Goal: Task Accomplishment & Management: Manage account settings

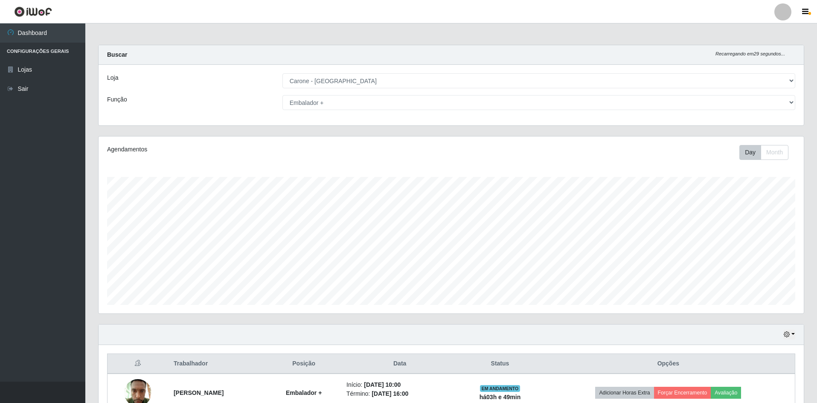
select select "528"
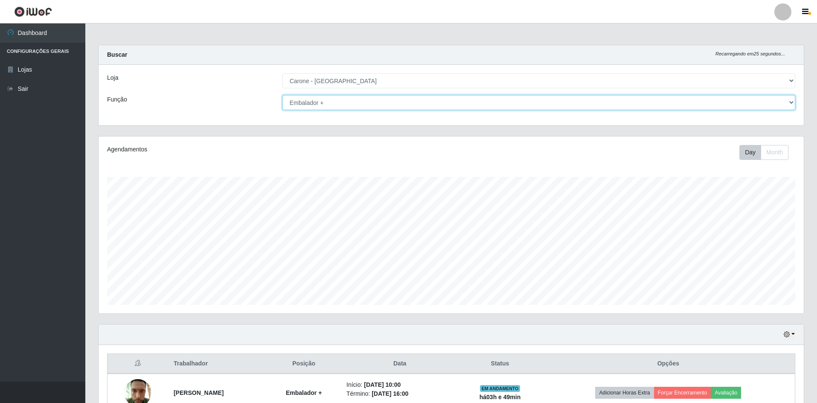
click at [783, 104] on select "[Selecione...] Auxiliar de Depósito Auxiliar de Depósito + Auxiliar de Depósito…" at bounding box center [538, 102] width 513 height 15
click at [282, 95] on select "[Selecione...] Auxiliar de Depósito Auxiliar de Depósito + Auxiliar de Depósito…" at bounding box center [538, 102] width 513 height 15
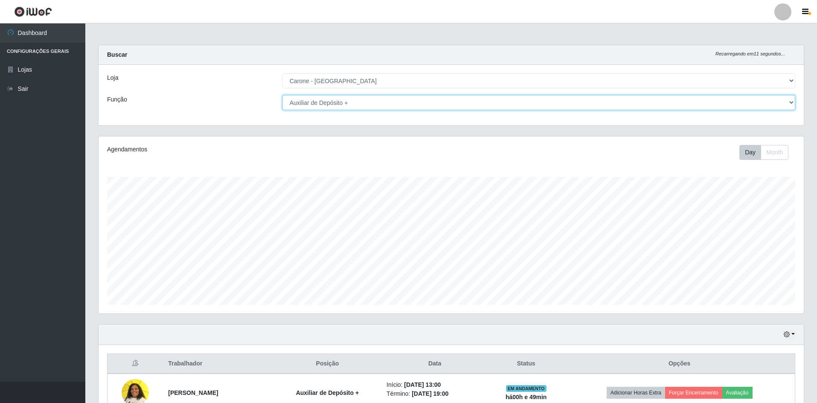
click at [785, 102] on select "[Selecione...] Auxiliar de Depósito Auxiliar de Depósito + Auxiliar de Depósito…" at bounding box center [538, 102] width 513 height 15
click at [282, 95] on select "[Selecione...] Auxiliar de Depósito Auxiliar de Depósito + Auxiliar de Depósito…" at bounding box center [538, 102] width 513 height 15
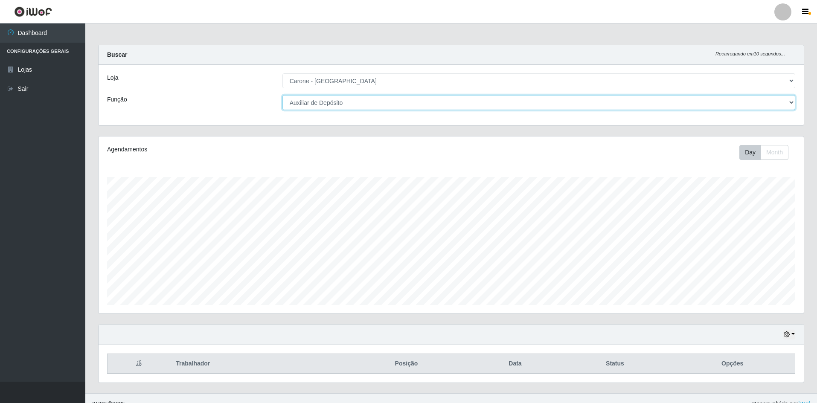
drag, startPoint x: 788, startPoint y: 105, endPoint x: 777, endPoint y: 105, distance: 11.5
click at [788, 105] on select "[Selecione...] Auxiliar de Depósito Auxiliar de Depósito + Auxiliar de Depósito…" at bounding box center [538, 102] width 513 height 15
click at [282, 95] on select "[Selecione...] Auxiliar de Depósito Auxiliar de Depósito + Auxiliar de Depósito…" at bounding box center [538, 102] width 513 height 15
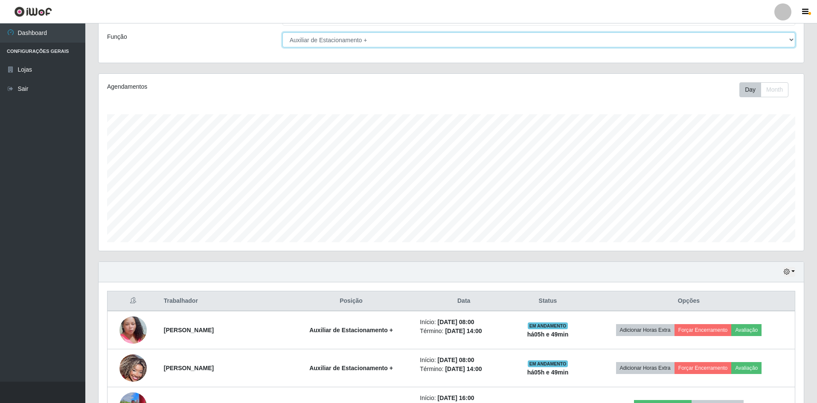
scroll to position [163, 0]
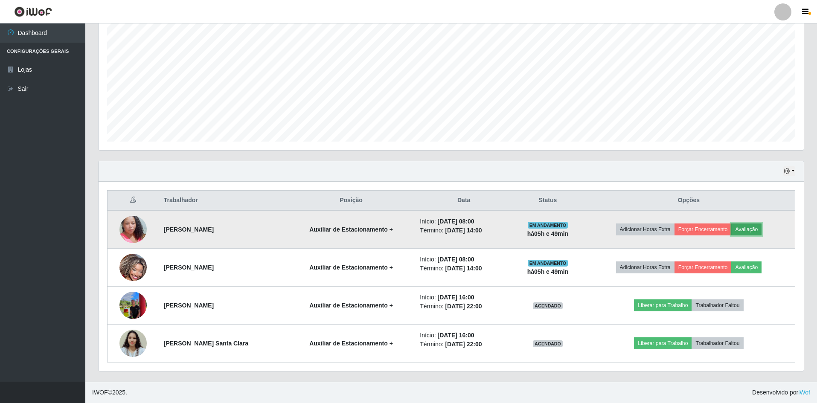
click at [752, 227] on button "Avaliação" at bounding box center [746, 229] width 30 height 12
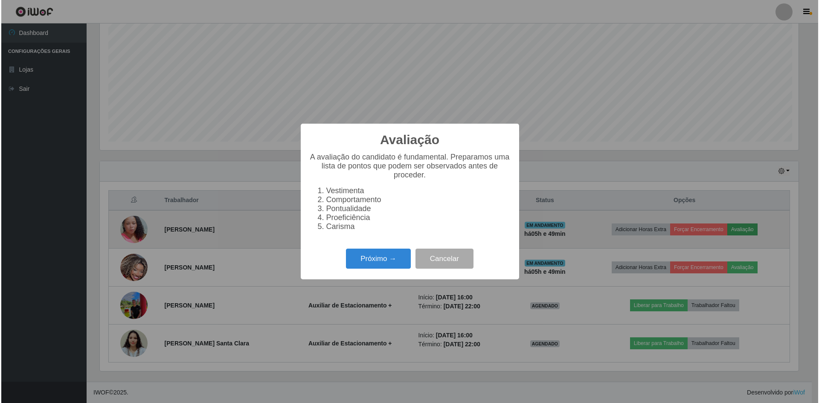
scroll to position [177, 701]
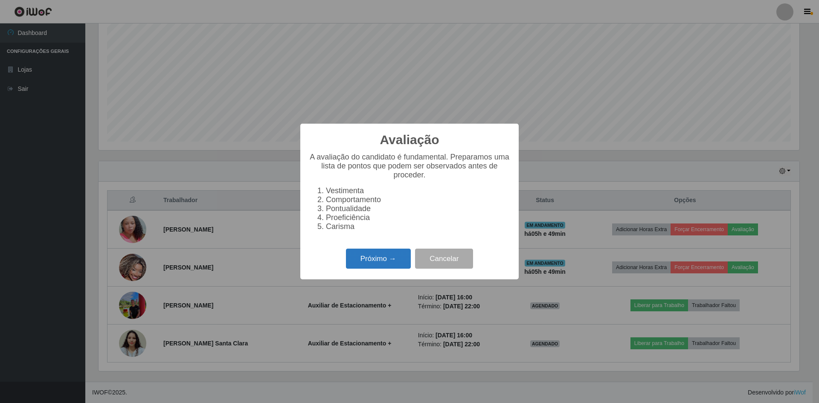
click at [391, 262] on button "Próximo →" at bounding box center [378, 259] width 65 height 20
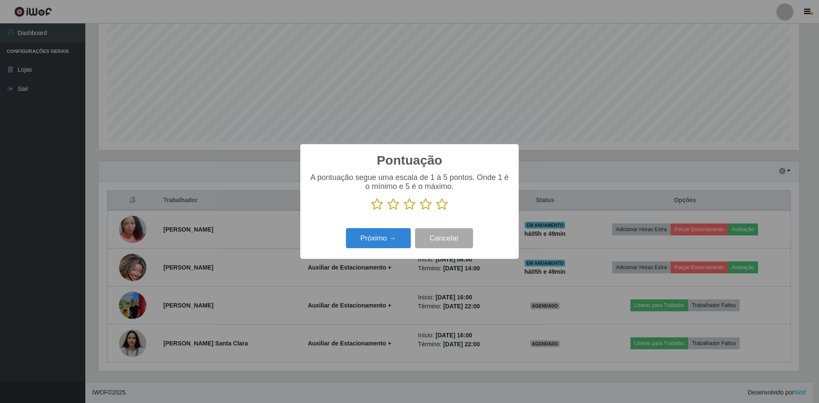
click at [445, 205] on icon at bounding box center [442, 204] width 12 height 13
click at [436, 211] on input "radio" at bounding box center [436, 211] width 0 height 0
click at [388, 238] on button "Próximo →" at bounding box center [378, 238] width 65 height 20
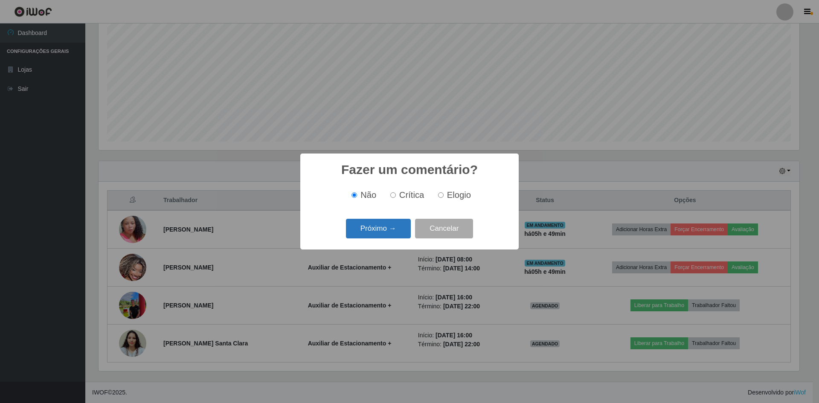
click at [388, 228] on button "Próximo →" at bounding box center [378, 229] width 65 height 20
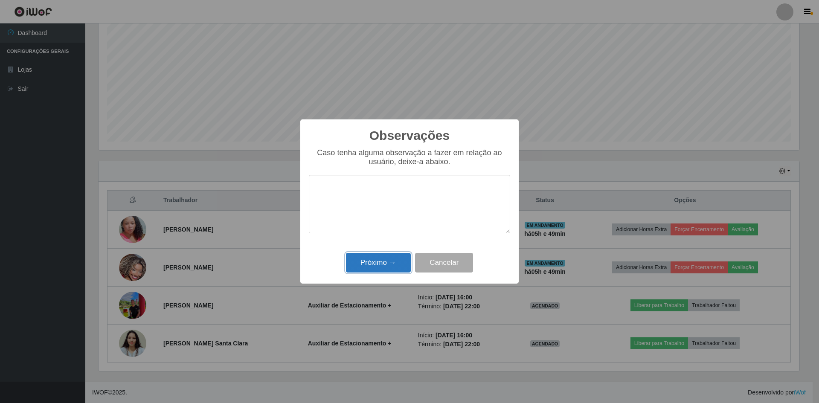
click at [370, 268] on button "Próximo →" at bounding box center [378, 263] width 65 height 20
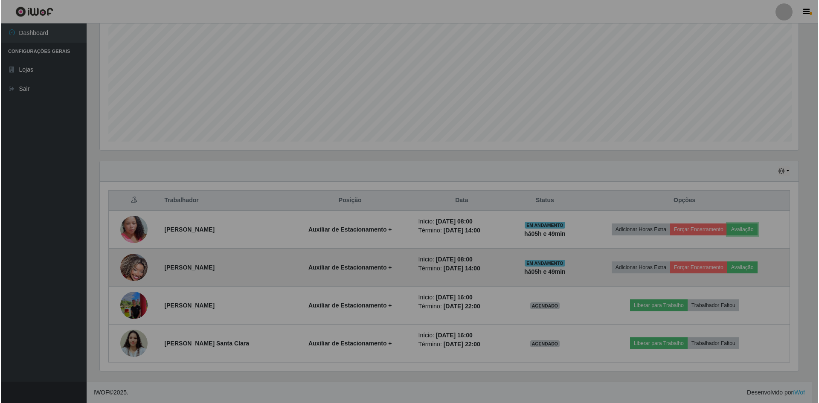
scroll to position [177, 705]
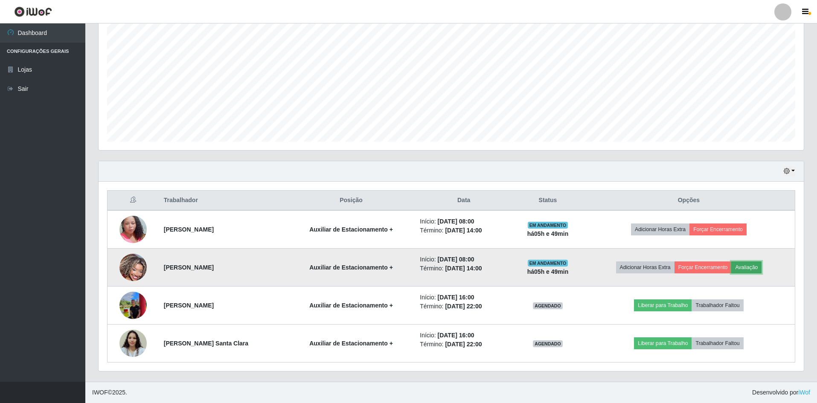
click at [758, 267] on button "Avaliação" at bounding box center [746, 267] width 30 height 12
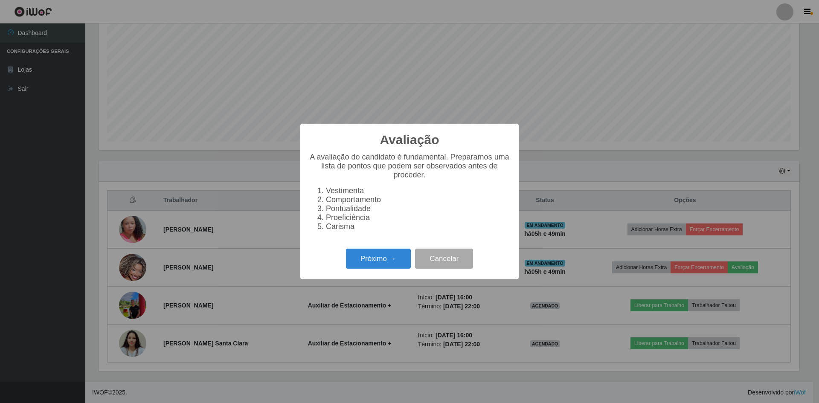
scroll to position [177, 701]
click at [365, 264] on button "Próximo →" at bounding box center [378, 259] width 65 height 20
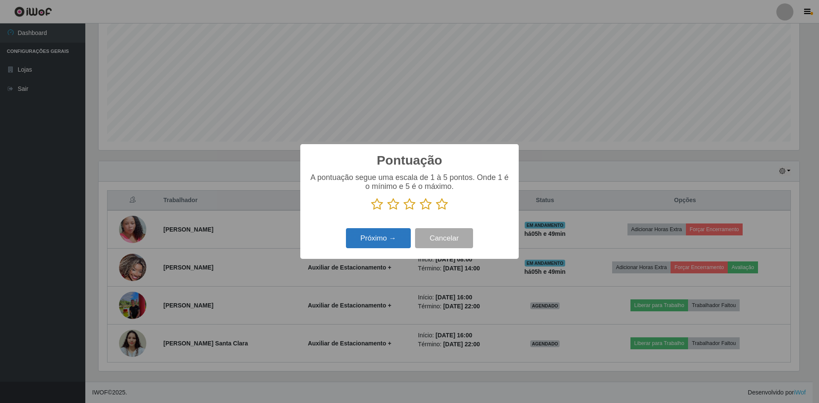
click at [379, 237] on button "Próximo →" at bounding box center [378, 238] width 65 height 20
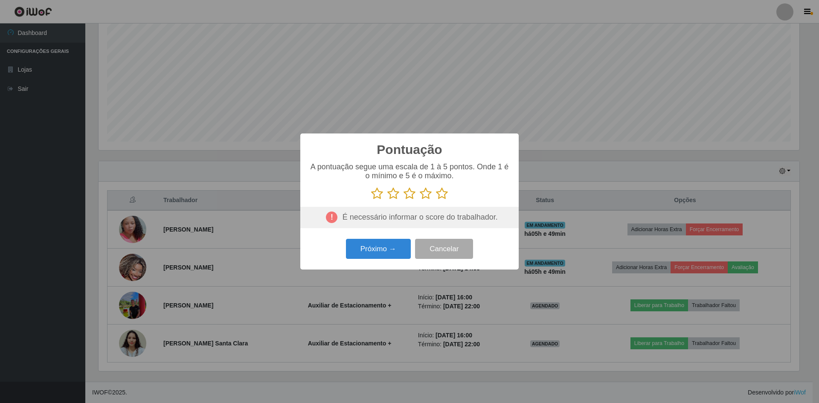
click at [438, 196] on icon at bounding box center [442, 193] width 12 height 13
click at [436, 200] on input "radio" at bounding box center [436, 200] width 0 height 0
click at [380, 247] on button "Próximo →" at bounding box center [378, 249] width 65 height 20
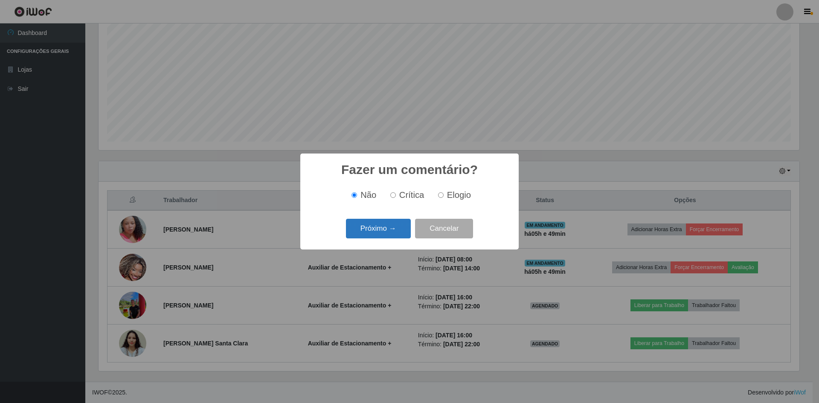
click at [392, 225] on button "Próximo →" at bounding box center [378, 229] width 65 height 20
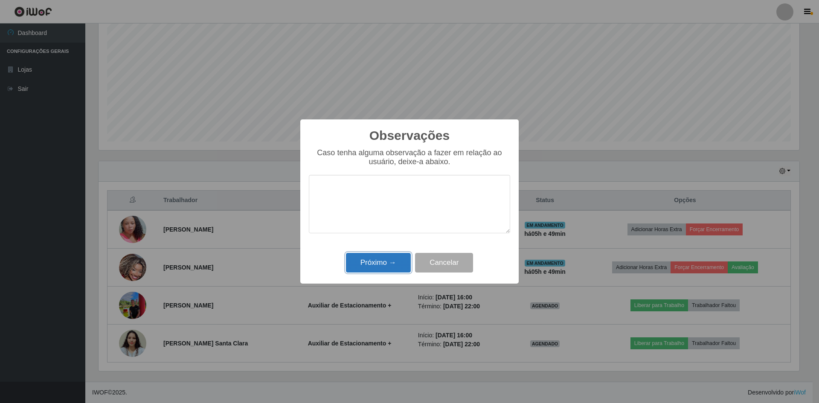
click at [380, 258] on button "Próximo →" at bounding box center [378, 263] width 65 height 20
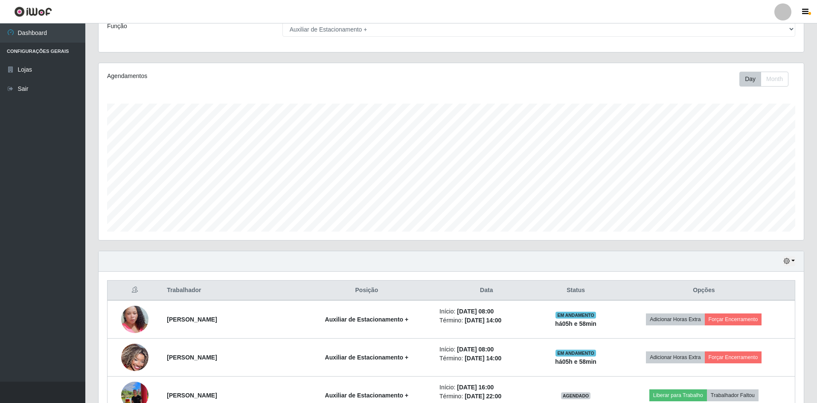
scroll to position [163, 0]
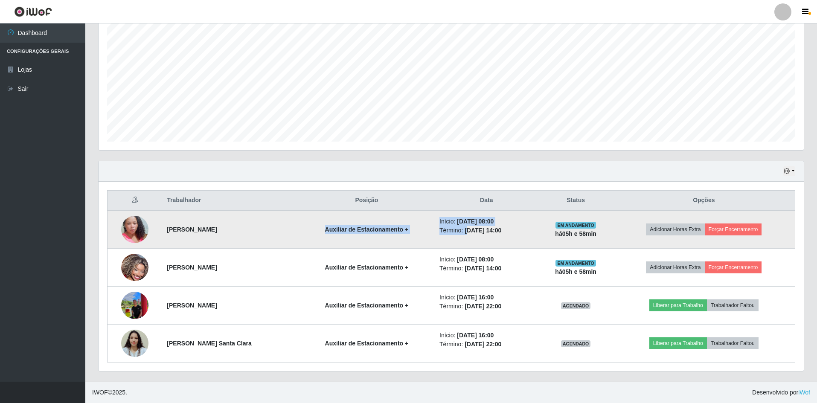
drag, startPoint x: 317, startPoint y: 226, endPoint x: 464, endPoint y: 227, distance: 147.1
click at [464, 227] on tr "[PERSON_NAME] Auxiliar de Estacionamento + Início: [DATE] 08:00 Término: [DATE]…" at bounding box center [450, 229] width 687 height 38
click at [596, 223] on span "EM ANDAMENTO" at bounding box center [575, 225] width 41 height 7
click at [740, 234] on button "Forçar Encerramento" at bounding box center [732, 229] width 57 height 12
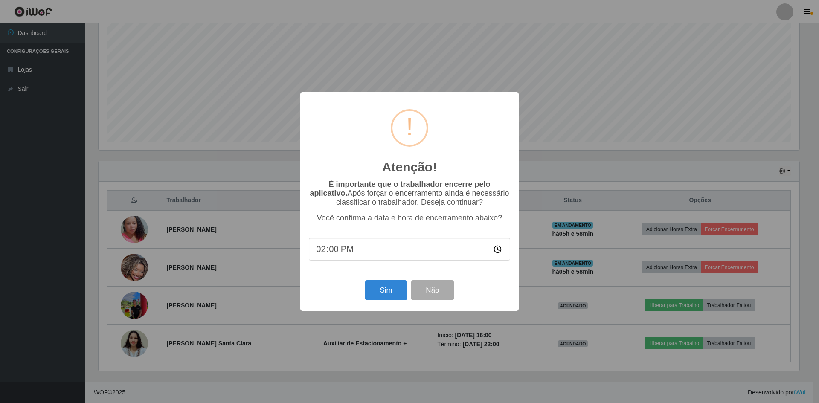
click at [549, 291] on div "Atenção! × É importante que o trabalhador encerre pelo aplicativo. Após forçar …" at bounding box center [409, 201] width 819 height 403
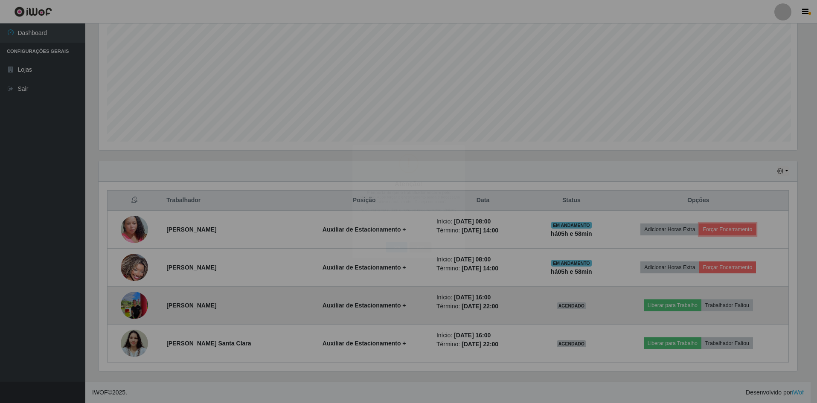
scroll to position [177, 705]
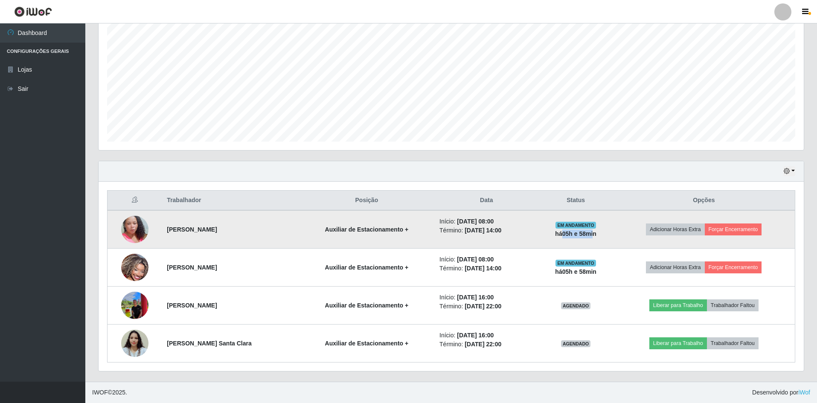
drag, startPoint x: 576, startPoint y: 237, endPoint x: 604, endPoint y: 237, distance: 27.7
click at [596, 237] on strong "há 05 h e 58 min" at bounding box center [575, 233] width 41 height 7
click at [731, 229] on button "Forçar Encerramento" at bounding box center [732, 229] width 57 height 12
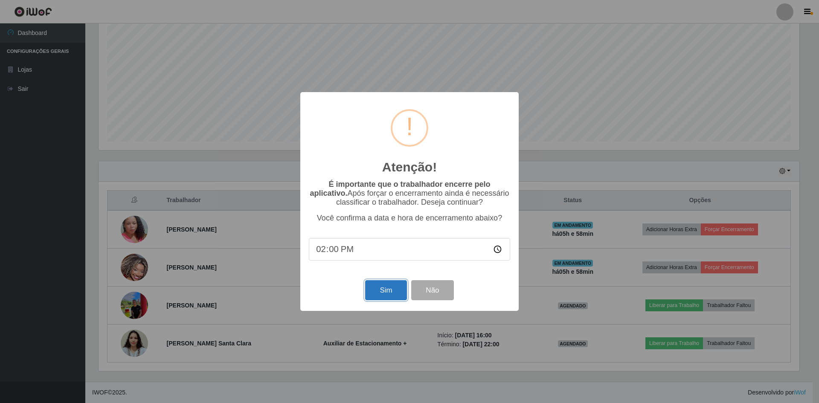
click at [398, 295] on button "Sim" at bounding box center [385, 290] width 41 height 20
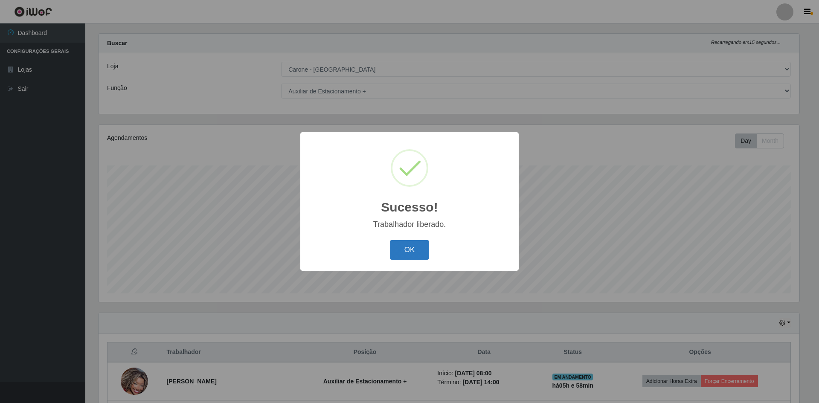
click at [420, 251] on button "OK" at bounding box center [410, 250] width 40 height 20
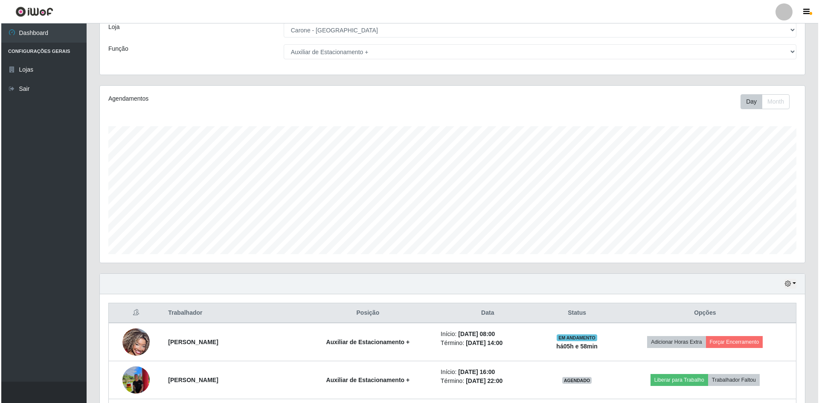
scroll to position [125, 0]
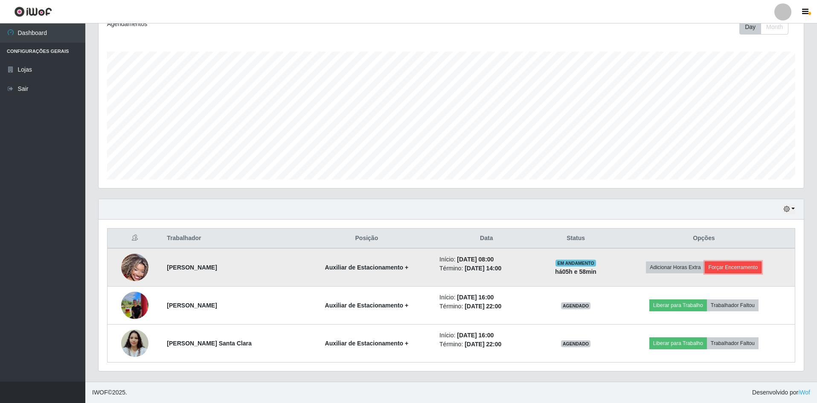
click at [739, 266] on button "Forçar Encerramento" at bounding box center [732, 267] width 57 height 12
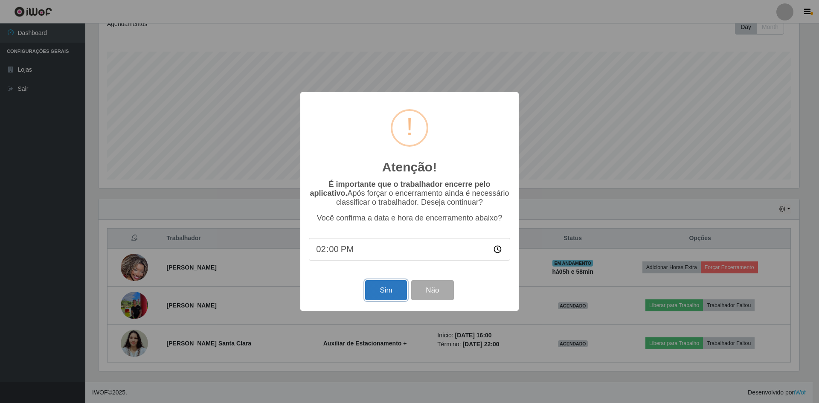
click at [392, 291] on button "Sim" at bounding box center [385, 290] width 41 height 20
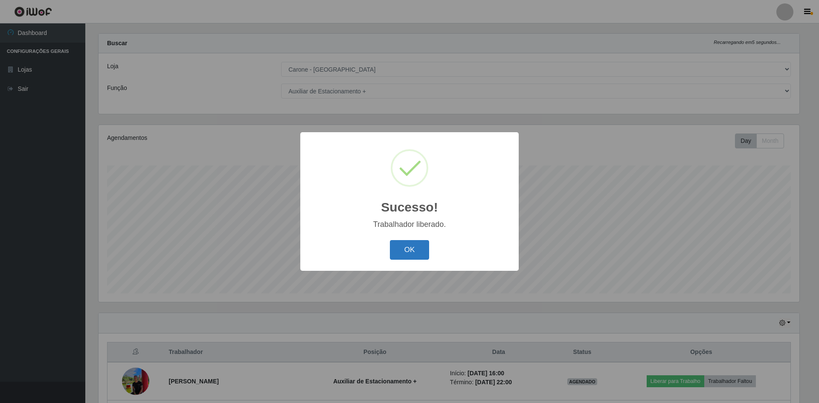
click at [422, 245] on button "OK" at bounding box center [410, 250] width 40 height 20
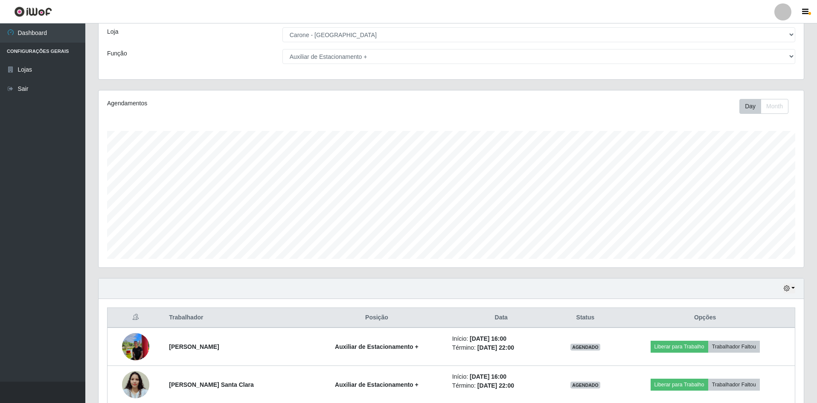
scroll to position [0, 0]
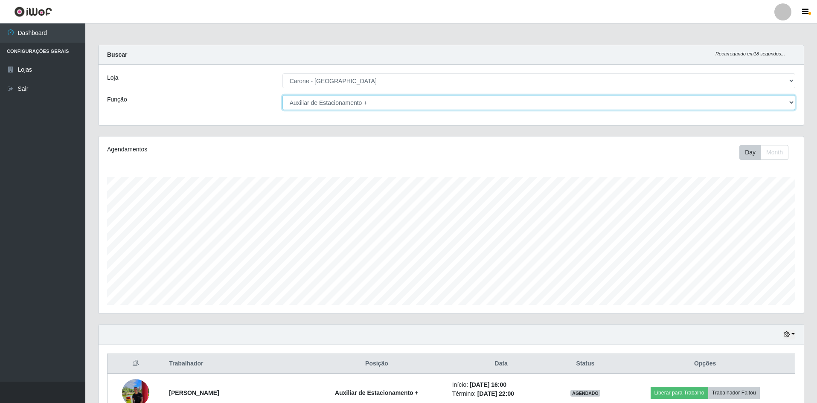
click at [779, 103] on select "[Selecione...] Auxiliar de Depósito Auxiliar de Depósito + Auxiliar de Depósito…" at bounding box center [538, 102] width 513 height 15
select select "1"
click at [282, 95] on select "[Selecione...] Auxiliar de Depósito Auxiliar de Depósito + Auxiliar de Depósito…" at bounding box center [538, 102] width 513 height 15
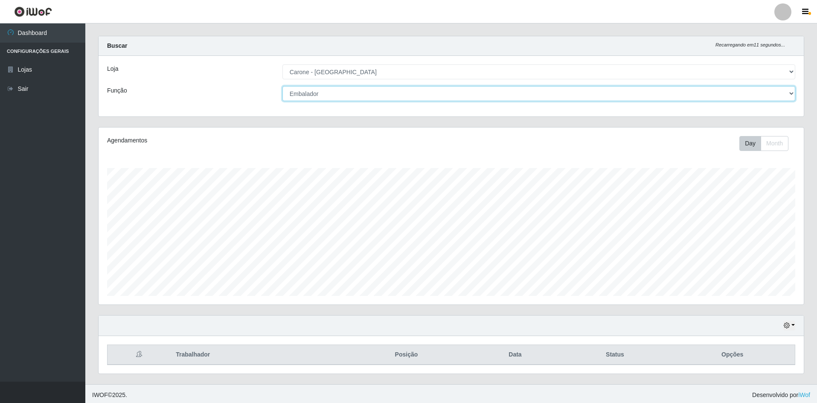
scroll to position [12, 0]
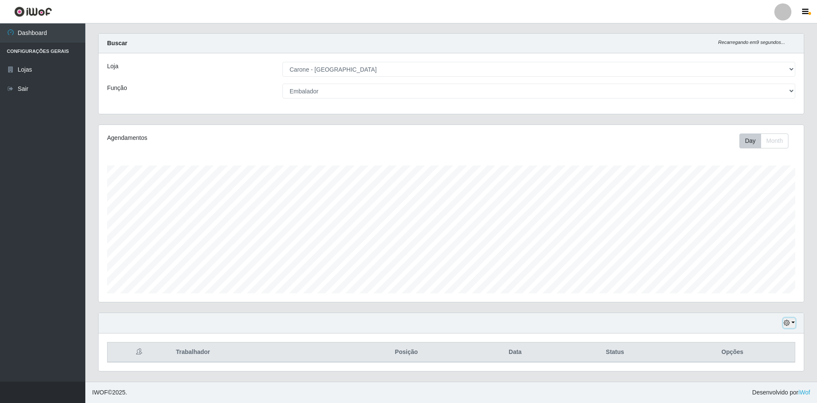
click at [791, 322] on button "button" at bounding box center [789, 323] width 12 height 10
click at [766, 291] on button "1 Semana" at bounding box center [760, 291] width 67 height 18
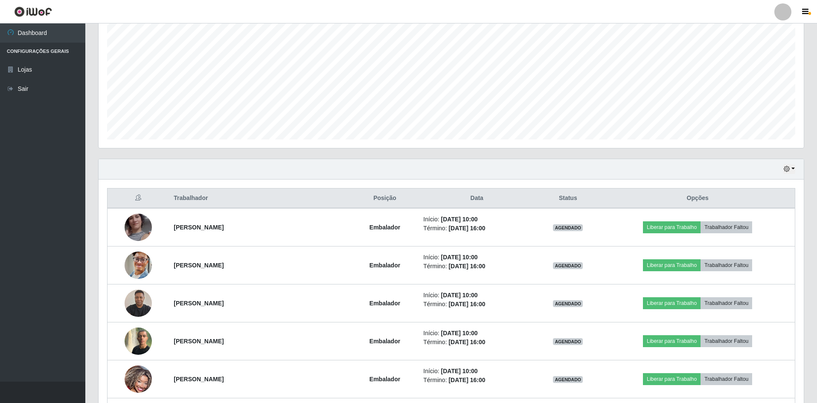
scroll to position [61, 0]
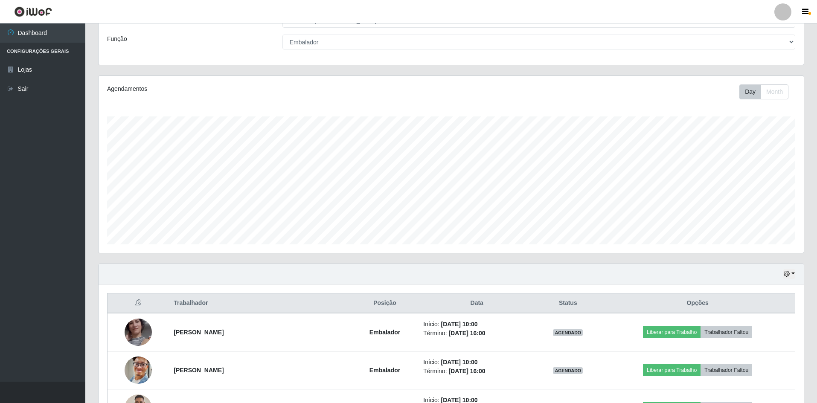
click at [786, 280] on div "Hoje 1 dia 3 dias 1 Semana Não encerrados" at bounding box center [451, 274] width 705 height 20
click at [790, 273] on button "button" at bounding box center [789, 274] width 12 height 10
click at [777, 362] on button "Não encerrados" at bounding box center [760, 360] width 67 height 17
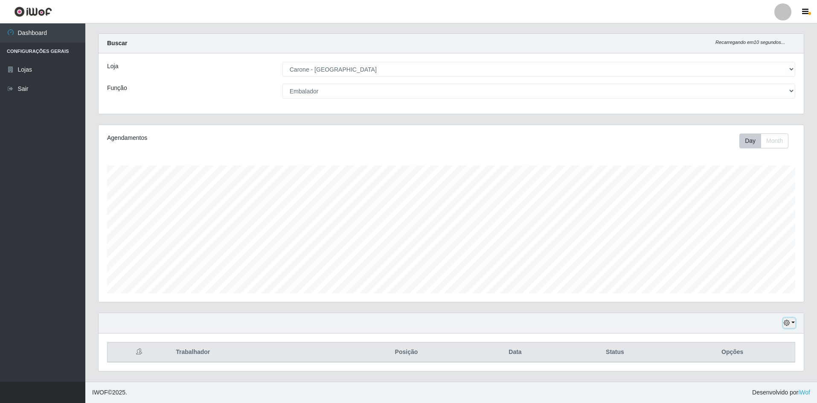
click at [791, 324] on button "button" at bounding box center [789, 323] width 12 height 10
click at [764, 290] on button "1 Semana" at bounding box center [760, 291] width 67 height 18
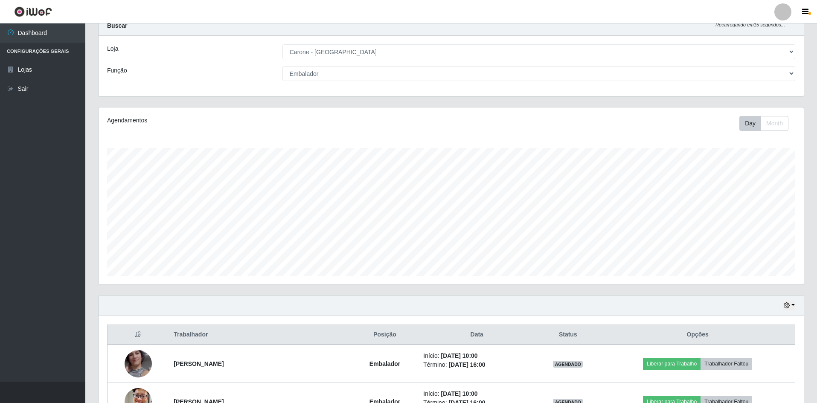
scroll to position [0, 0]
